Goal: Task Accomplishment & Management: Complete application form

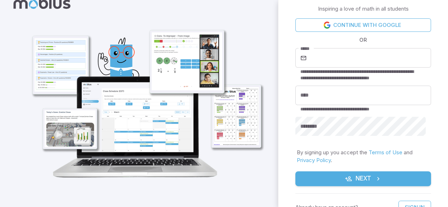
scroll to position [27, 0]
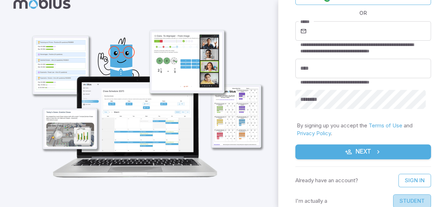
click at [411, 197] on button "Student" at bounding box center [412, 200] width 38 height 13
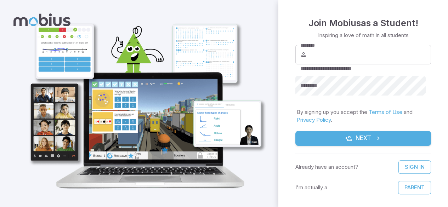
scroll to position [21, 0]
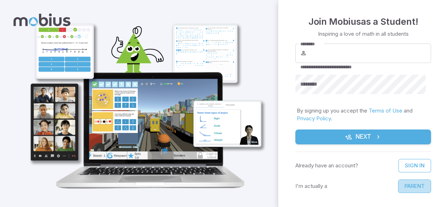
click at [410, 186] on button "Parent" at bounding box center [414, 185] width 33 height 13
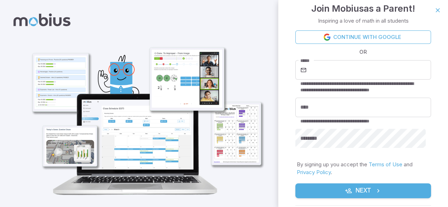
scroll to position [39, 0]
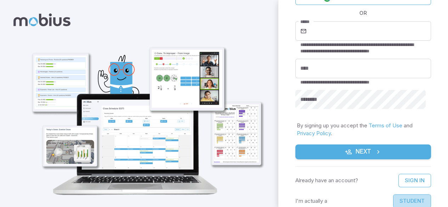
click at [406, 198] on button "Student" at bounding box center [412, 200] width 38 height 13
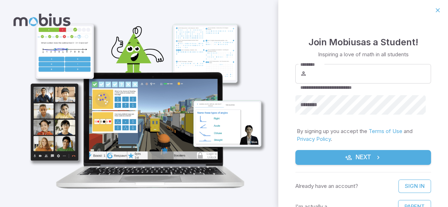
drag, startPoint x: 406, startPoint y: 201, endPoint x: 267, endPoint y: 171, distance: 141.8
click at [267, 171] on img at bounding box center [144, 106] width 249 height 173
click at [434, 8] on icon "button" at bounding box center [437, 10] width 7 height 7
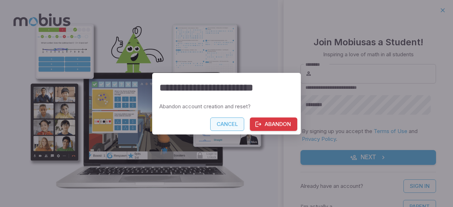
click at [225, 125] on button "Cancel" at bounding box center [227, 123] width 34 height 13
